Goal: Task Accomplishment & Management: Use online tool/utility

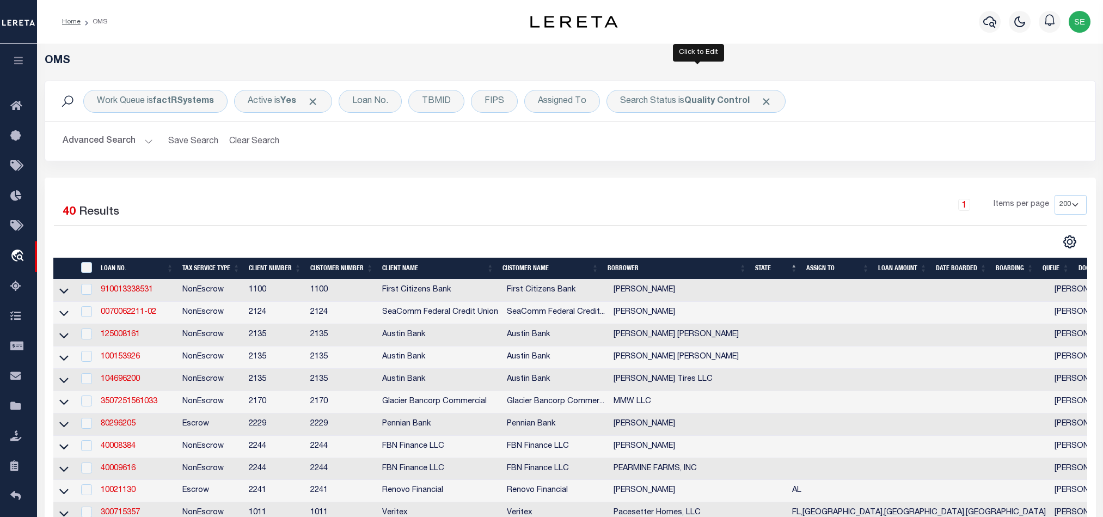
select select "200"
click at [690, 97] on b "Quality Control" at bounding box center [717, 101] width 65 height 9
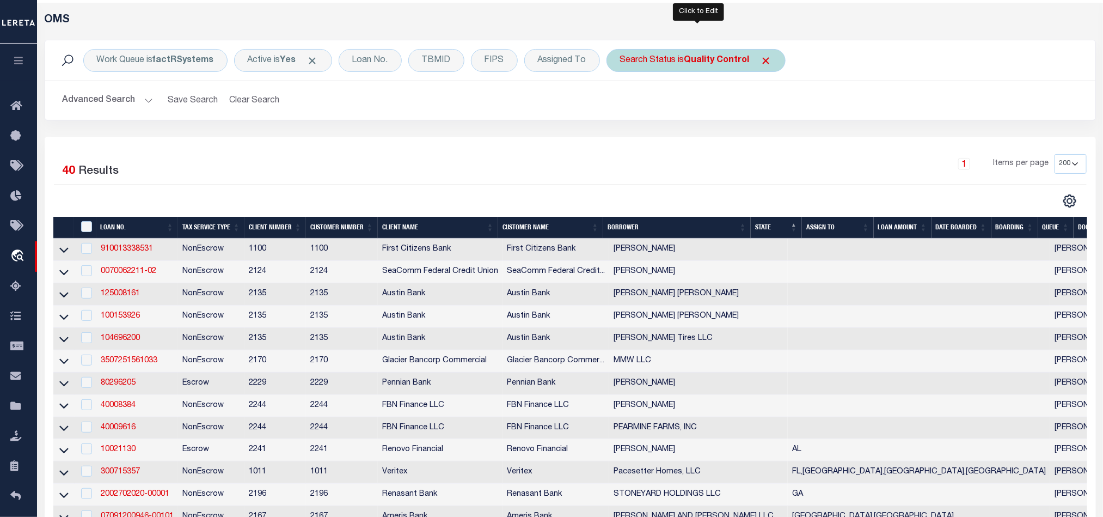
select select "QC"
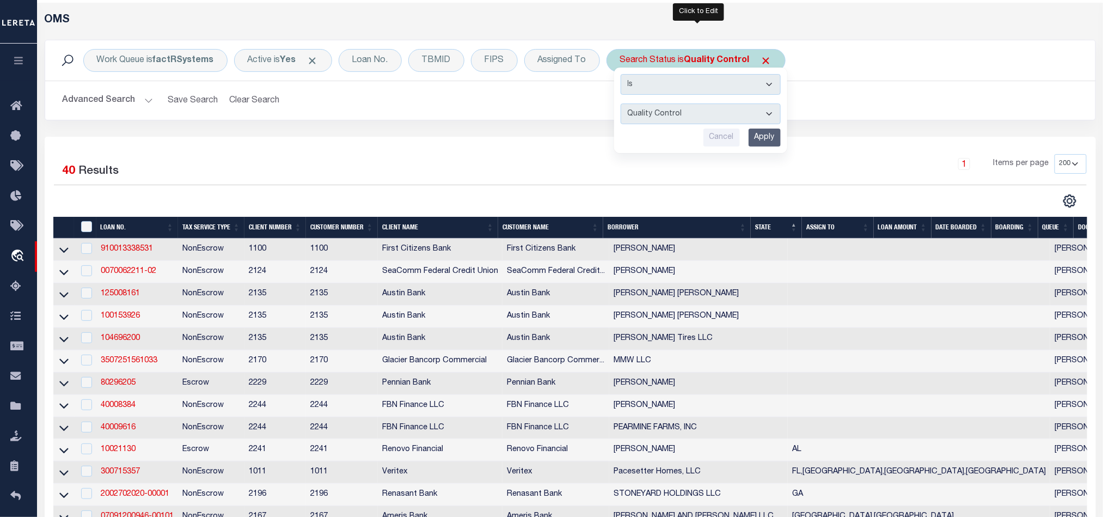
scroll to position [41, 0]
click at [772, 136] on input "Apply" at bounding box center [765, 138] width 32 height 18
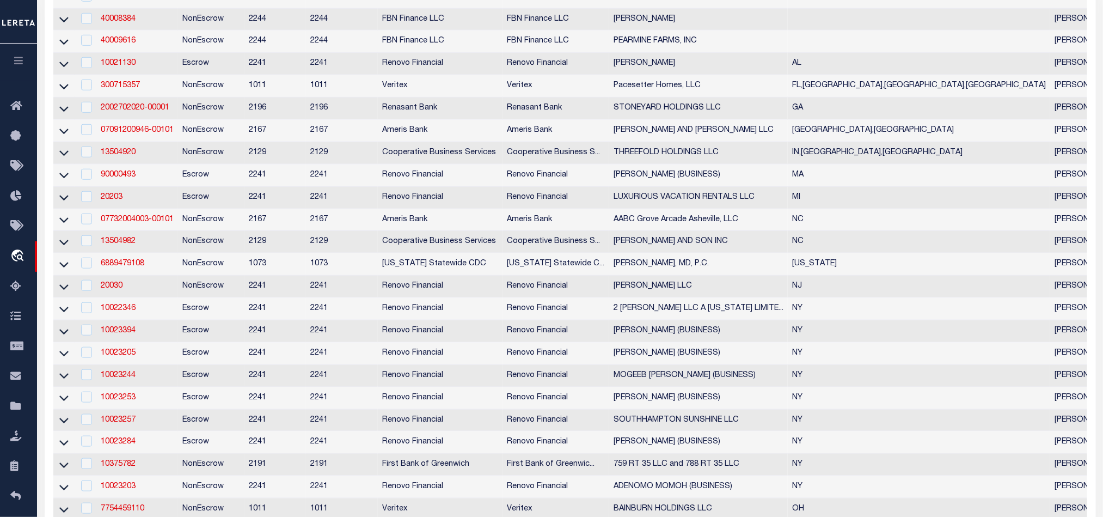
scroll to position [204, 0]
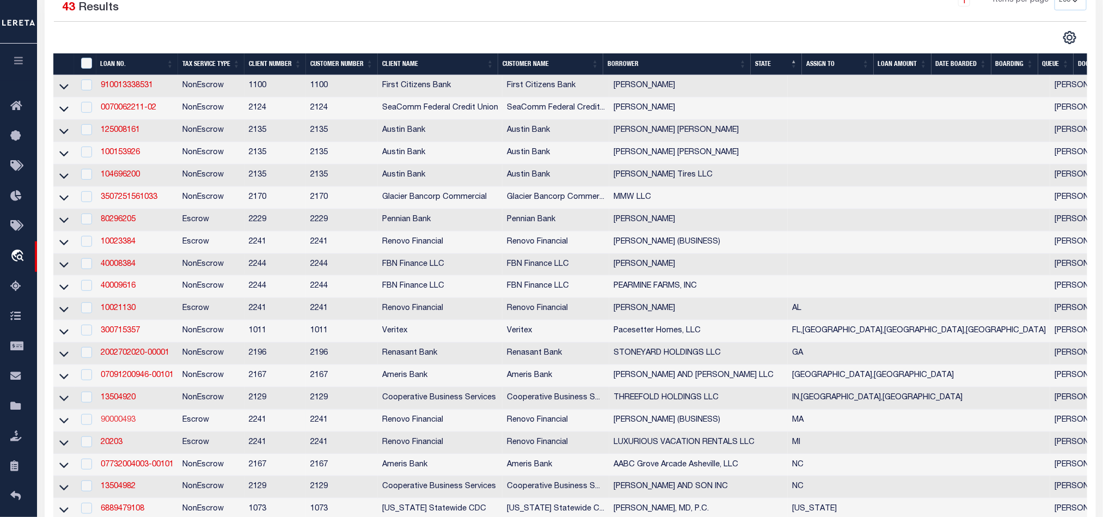
click at [118, 424] on link "90000493" at bounding box center [118, 420] width 35 height 8
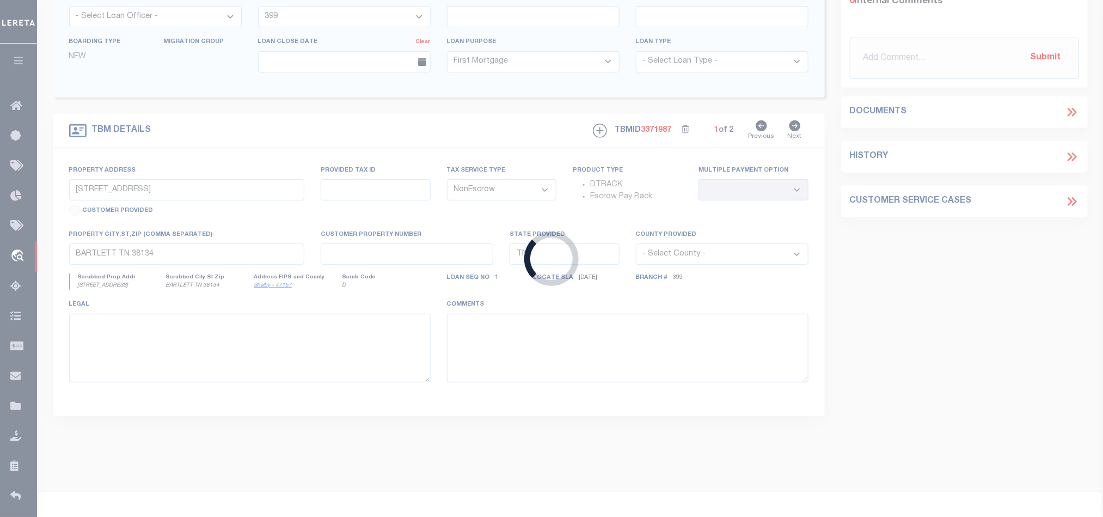
type input "90000493"
type input "[PERSON_NAME] (BUSINESS)"
select select
select select "400"
select select "Escrow"
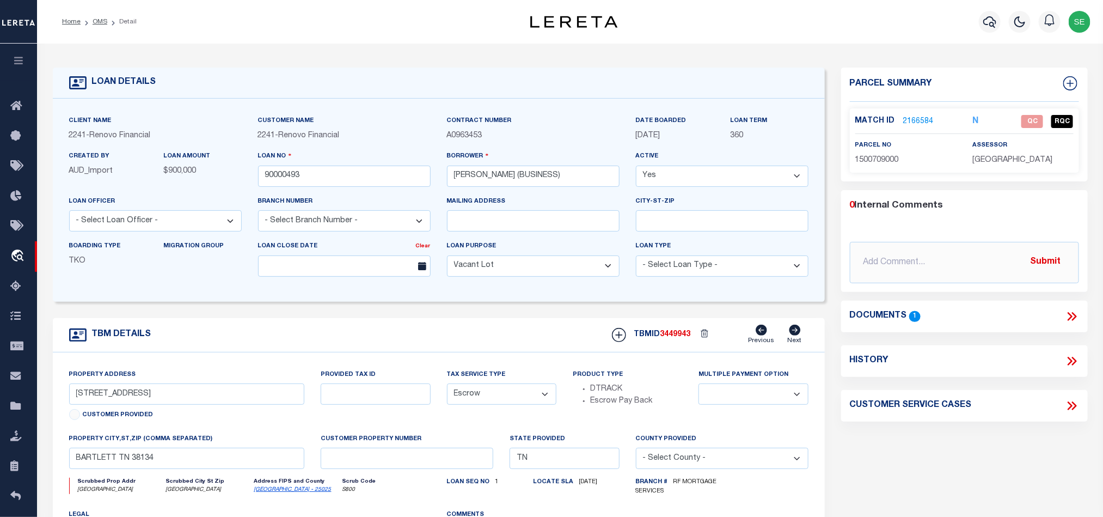
select select "25067"
type input "[STREET_ADDRESS]"
select select
type input "[GEOGRAPHIC_DATA]"
type input "a0kUS00000ByLss"
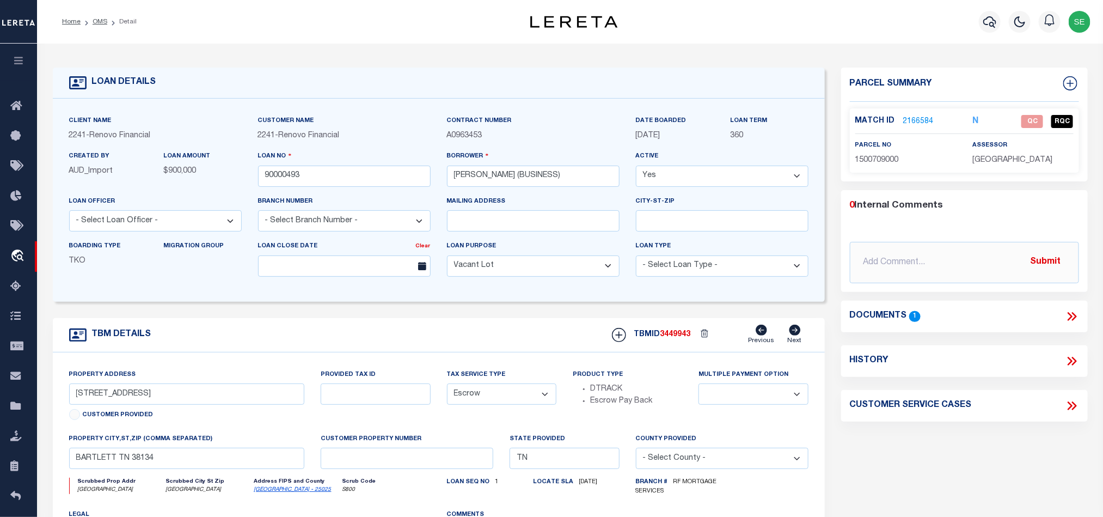
type input "MA"
select select
